Goal: Task Accomplishment & Management: Use online tool/utility

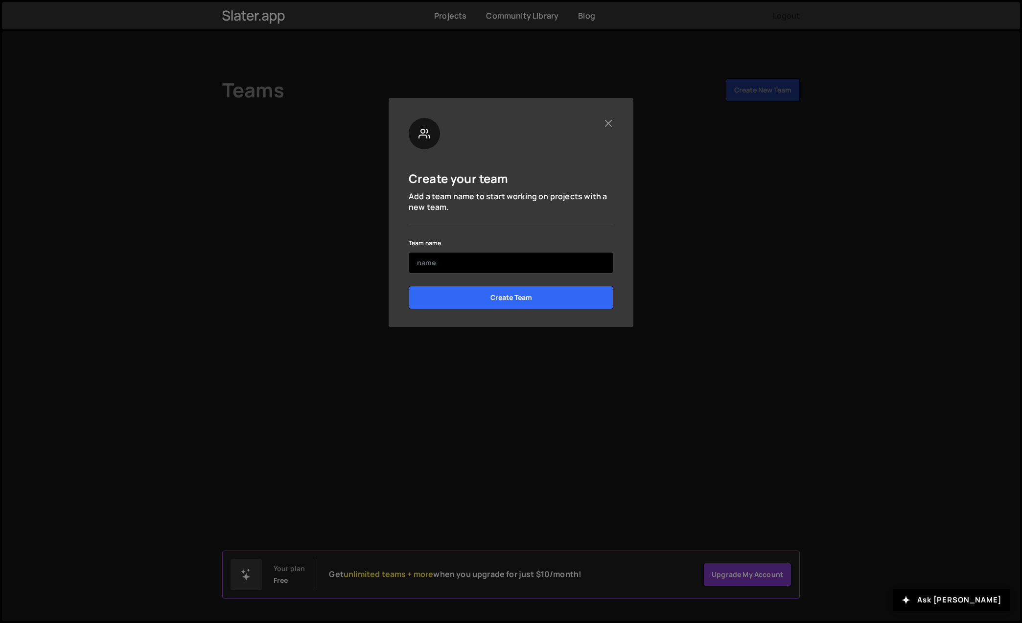
click at [453, 265] on input "text" at bounding box center [511, 263] width 205 height 22
type input "Homegrown"
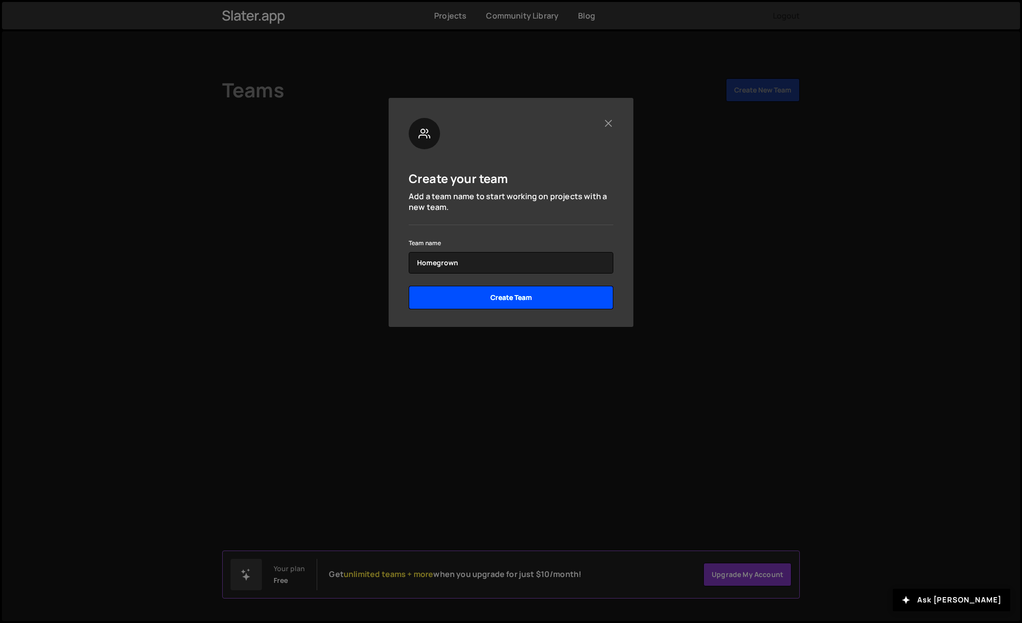
drag, startPoint x: 454, startPoint y: 294, endPoint x: 488, endPoint y: 310, distance: 37.5
click at [454, 294] on input "Create Team" at bounding box center [511, 298] width 205 height 24
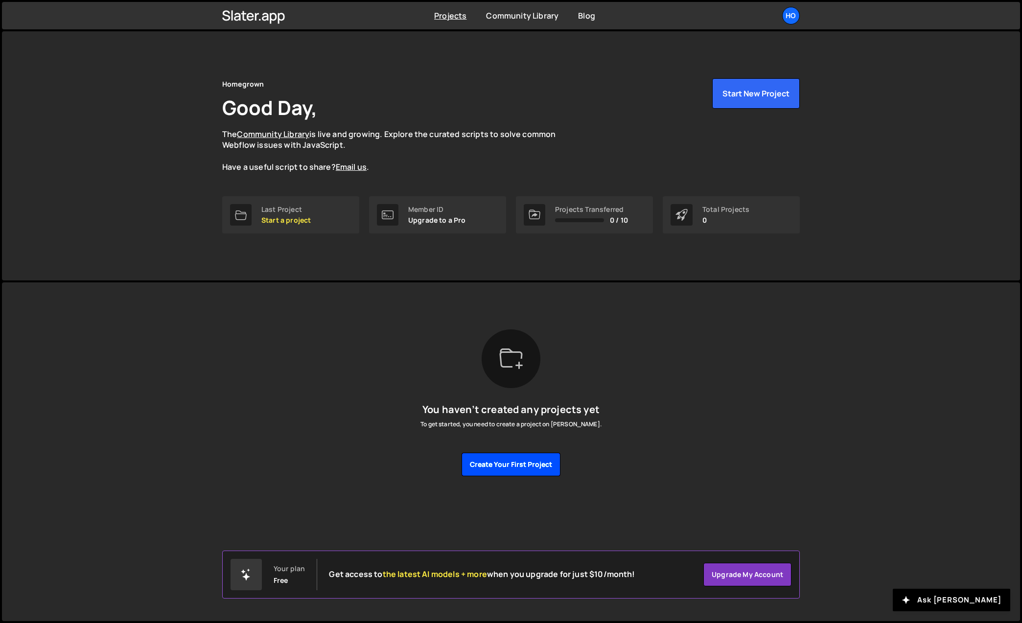
click at [520, 470] on button "Create your first project" at bounding box center [511, 465] width 99 height 24
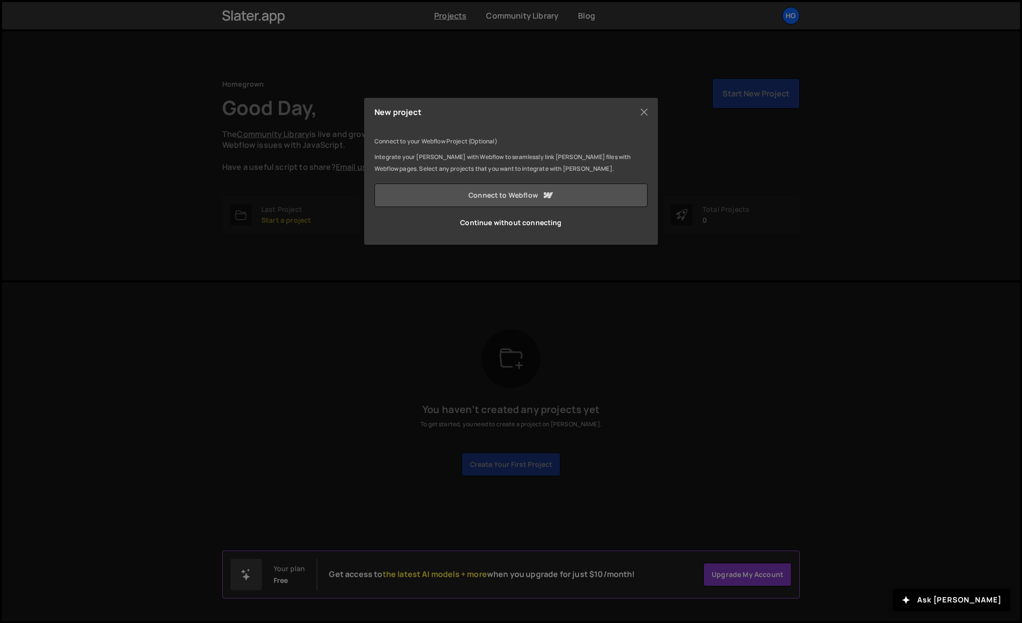
click at [499, 197] on link "Connect to Webflow" at bounding box center [511, 196] width 273 height 24
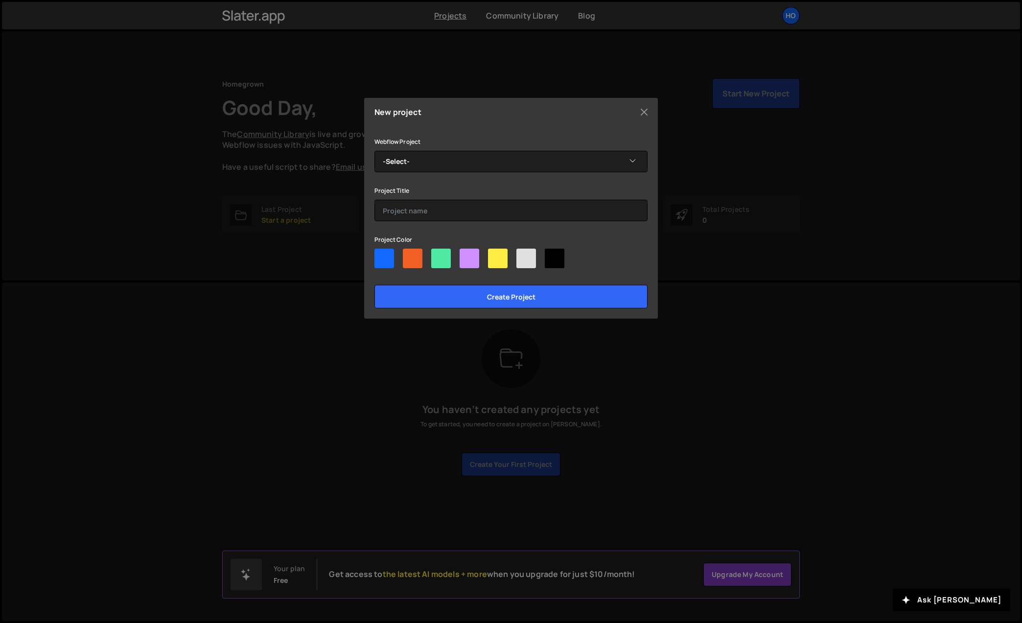
click at [443, 261] on div at bounding box center [441, 259] width 20 height 20
click at [438, 255] on input"] "radio" at bounding box center [434, 252] width 6 height 6
radio input"] "true"
click at [383, 255] on div at bounding box center [385, 259] width 20 height 20
click at [381, 255] on input"] "radio" at bounding box center [378, 252] width 6 height 6
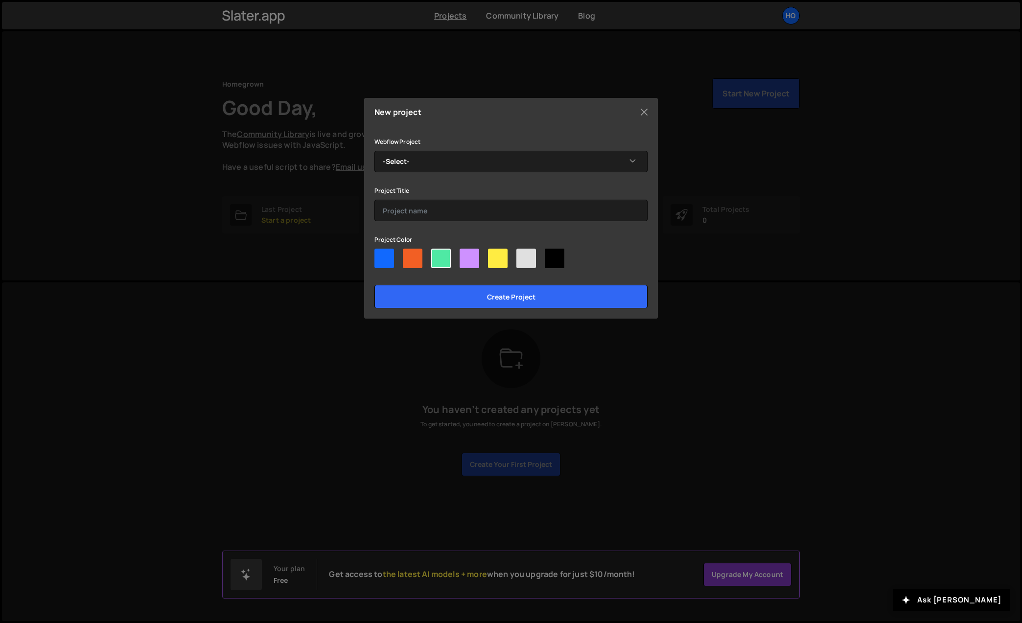
radio input"] "true"
click at [511, 166] on select "-Select- Flock Safety | Homegrown" at bounding box center [511, 162] width 273 height 22
select select "68387e036ec75e340b061b55"
click at [375, 151] on select "-Select- Flock Safety | Homegrown" at bounding box center [511, 162] width 273 height 22
click at [594, 214] on input "text" at bounding box center [511, 211] width 273 height 22
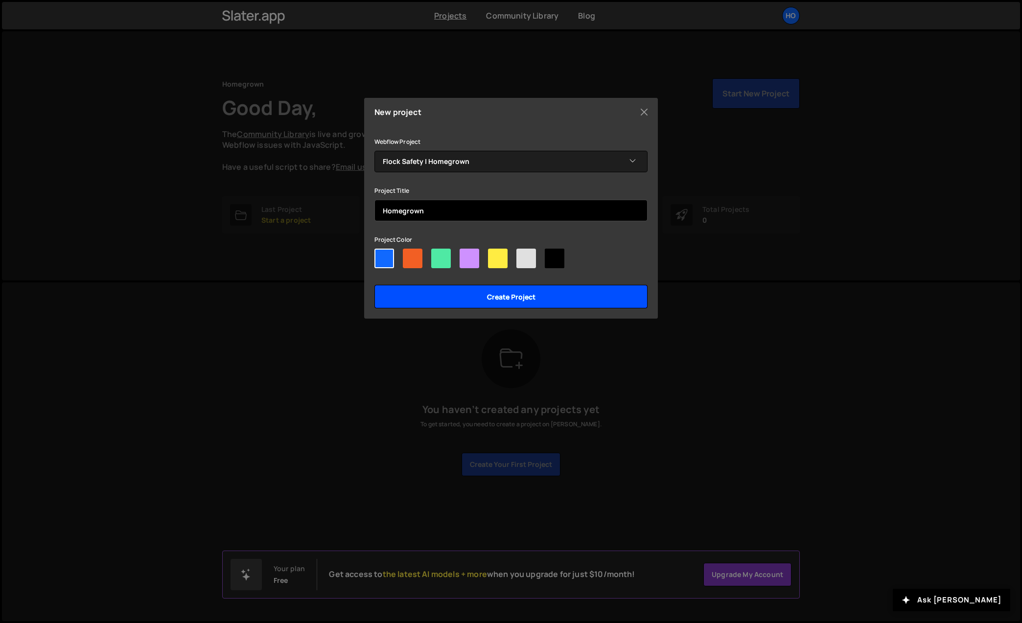
type input "Homegrown"
click at [555, 296] on input "Create project" at bounding box center [511, 297] width 273 height 24
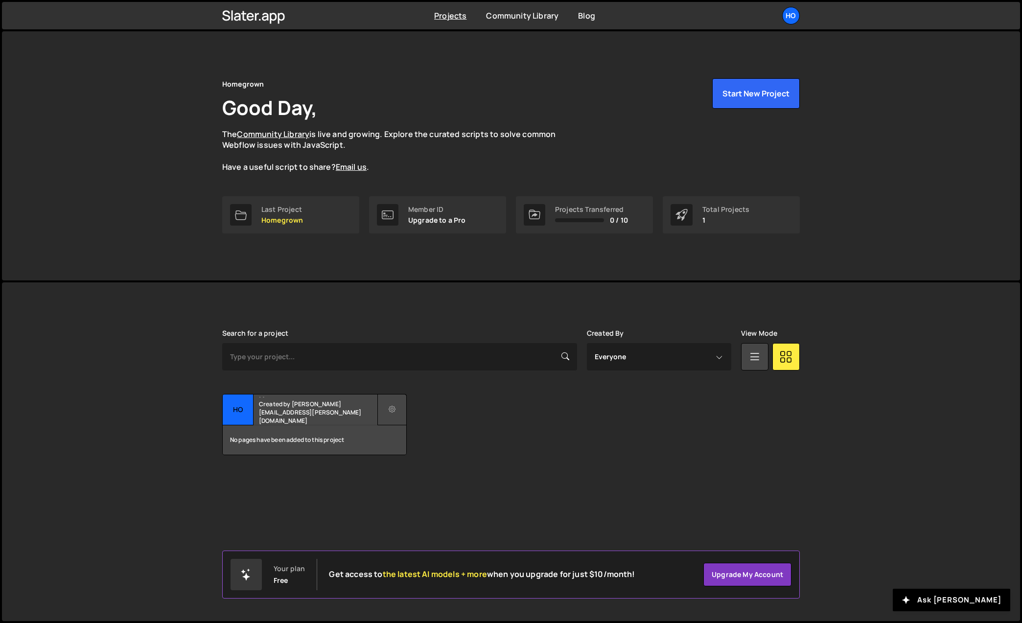
click at [391, 411] on icon at bounding box center [392, 410] width 7 height 10
click at [316, 408] on small "Created by lauren.newman@flocksafety.com" at bounding box center [318, 412] width 118 height 25
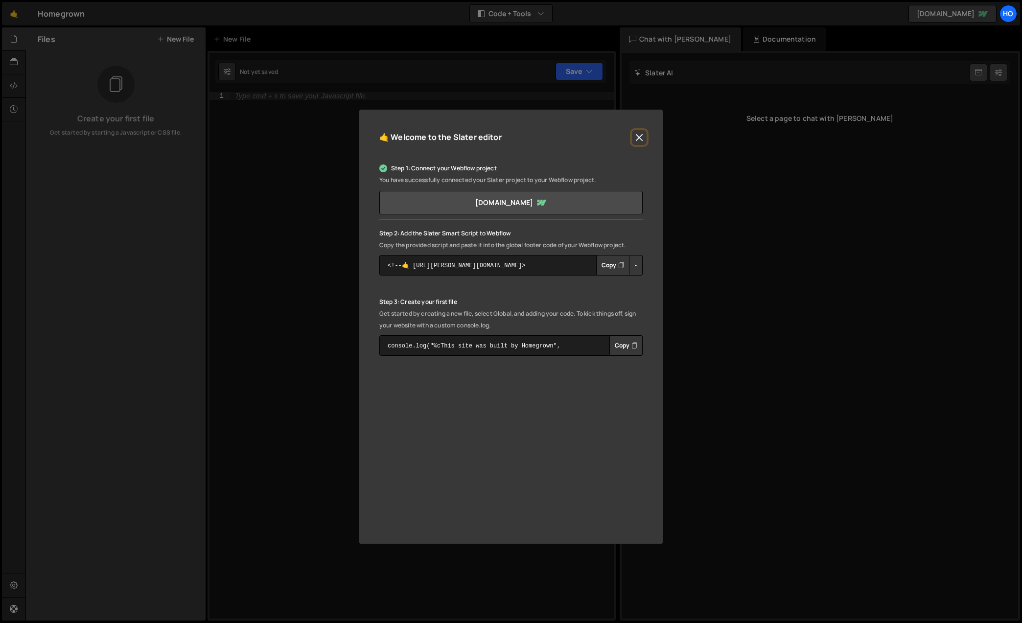
drag, startPoint x: 640, startPoint y: 135, endPoint x: 239, endPoint y: 35, distance: 413.3
click at [634, 135] on button "Close" at bounding box center [639, 137] width 15 height 15
